Goal: Task Accomplishment & Management: Use online tool/utility

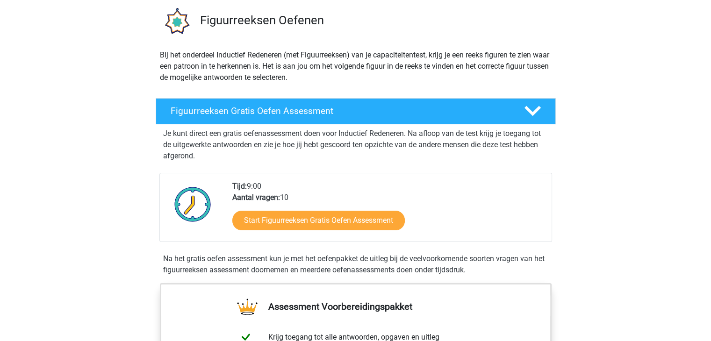
scroll to position [67, 0]
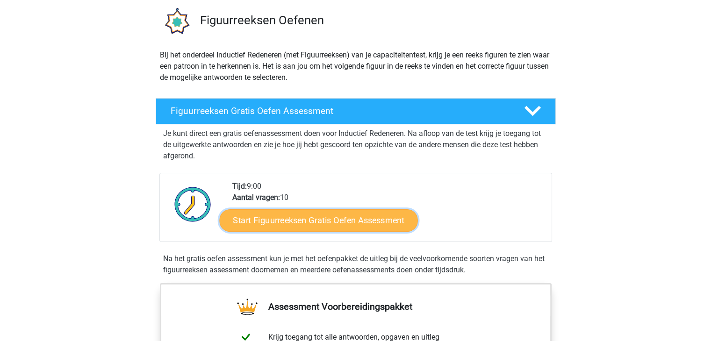
click at [291, 223] on link "Start Figuurreeksen Gratis Oefen Assessment" at bounding box center [318, 220] width 198 height 22
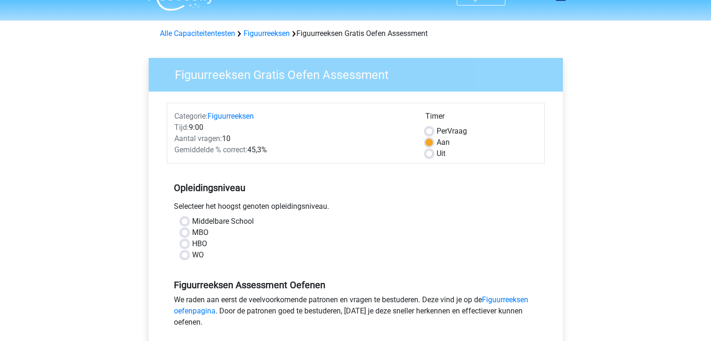
scroll to position [22, 0]
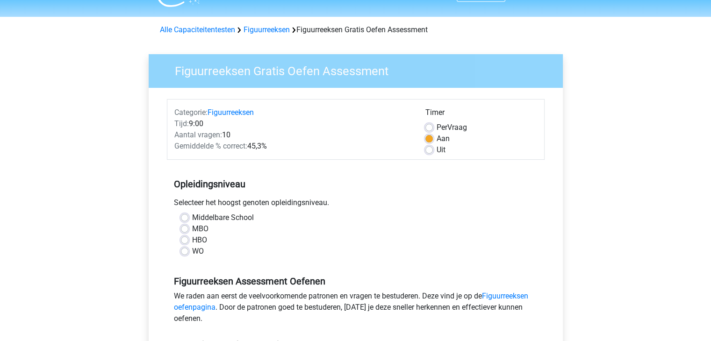
click at [188, 251] on div "WO" at bounding box center [355, 251] width 349 height 11
click at [192, 251] on label "WO" at bounding box center [198, 251] width 12 height 11
click at [184, 251] on input "WO" at bounding box center [184, 250] width 7 height 9
radio input "true"
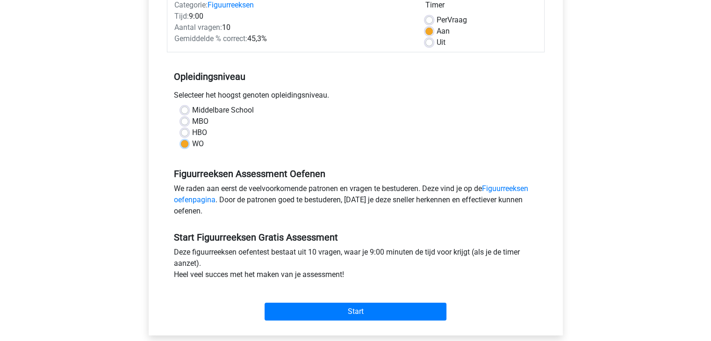
scroll to position [130, 0]
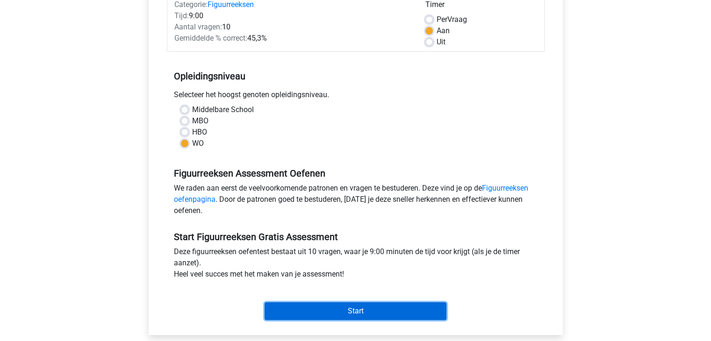
click at [336, 304] on input "Start" at bounding box center [355, 311] width 182 height 18
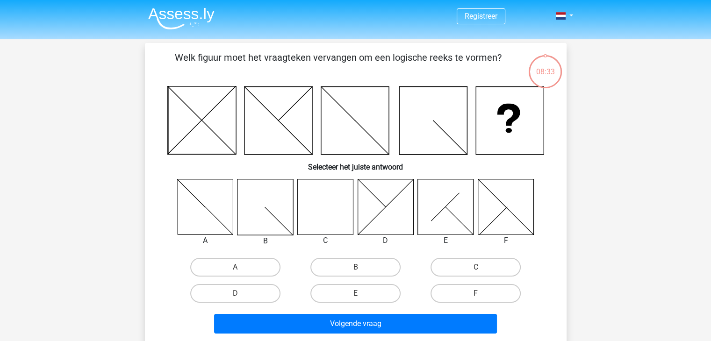
click at [333, 210] on icon at bounding box center [325, 207] width 56 height 56
click at [491, 267] on label "C" at bounding box center [475, 267] width 90 height 19
click at [482, 267] on input "C" at bounding box center [479, 270] width 6 height 6
radio input "true"
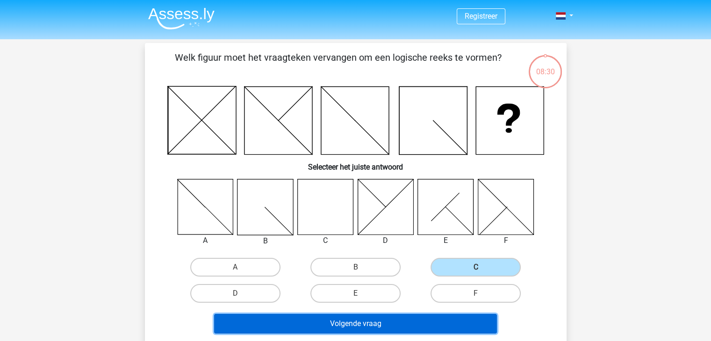
click at [429, 324] on button "Volgende vraag" at bounding box center [355, 324] width 283 height 20
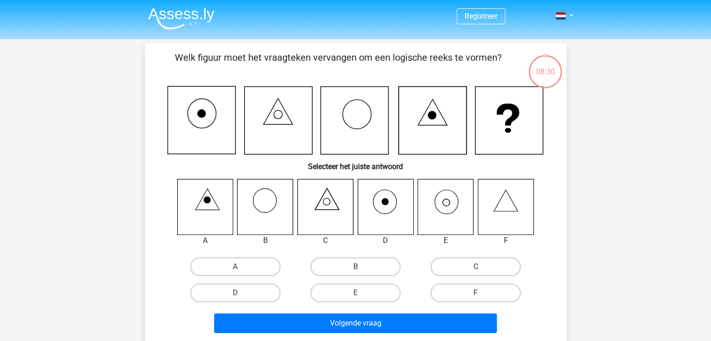
scroll to position [43, 0]
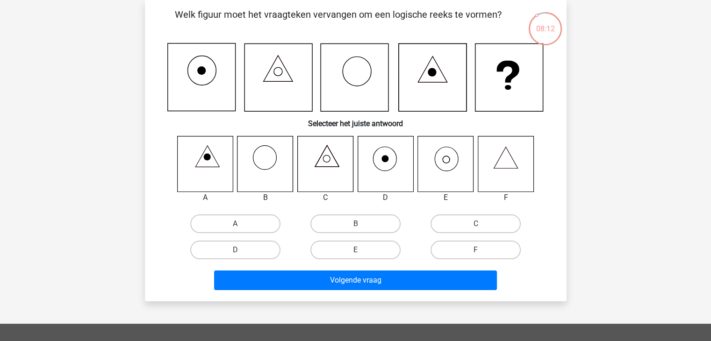
click at [447, 165] on icon at bounding box center [446, 164] width 56 height 56
click at [370, 251] on label "E" at bounding box center [355, 250] width 90 height 19
click at [361, 251] on input "E" at bounding box center [358, 253] width 6 height 6
radio input "true"
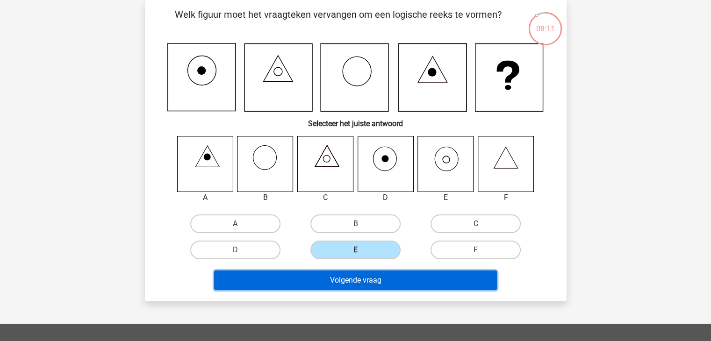
click at [404, 278] on button "Volgende vraag" at bounding box center [355, 280] width 283 height 20
